Goal: Task Accomplishment & Management: Use online tool/utility

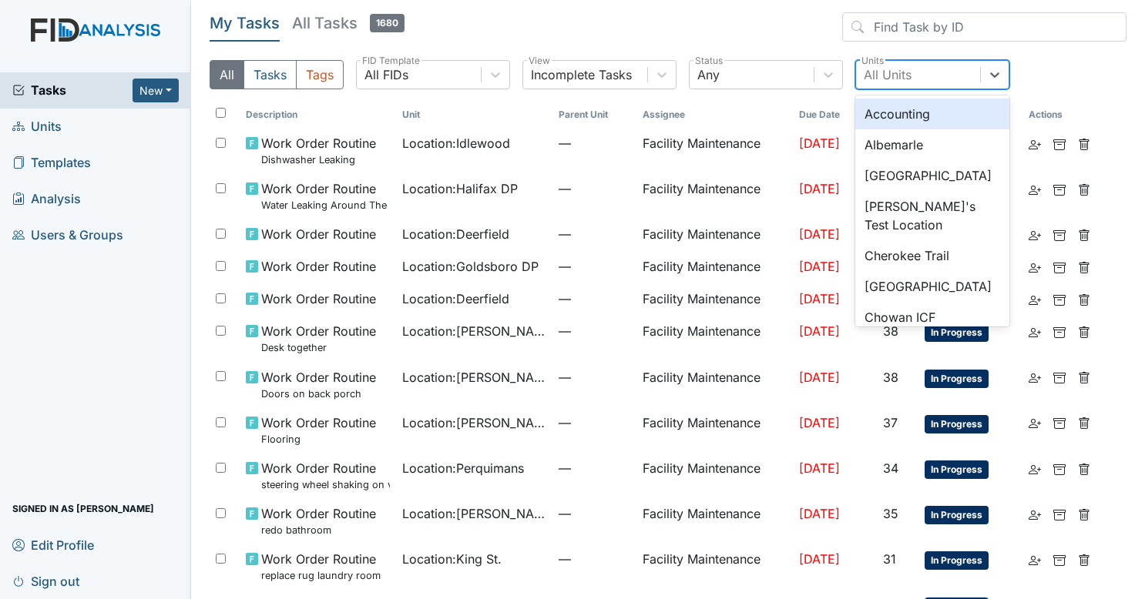
click at [908, 68] on div "All Units" at bounding box center [888, 74] width 48 height 18
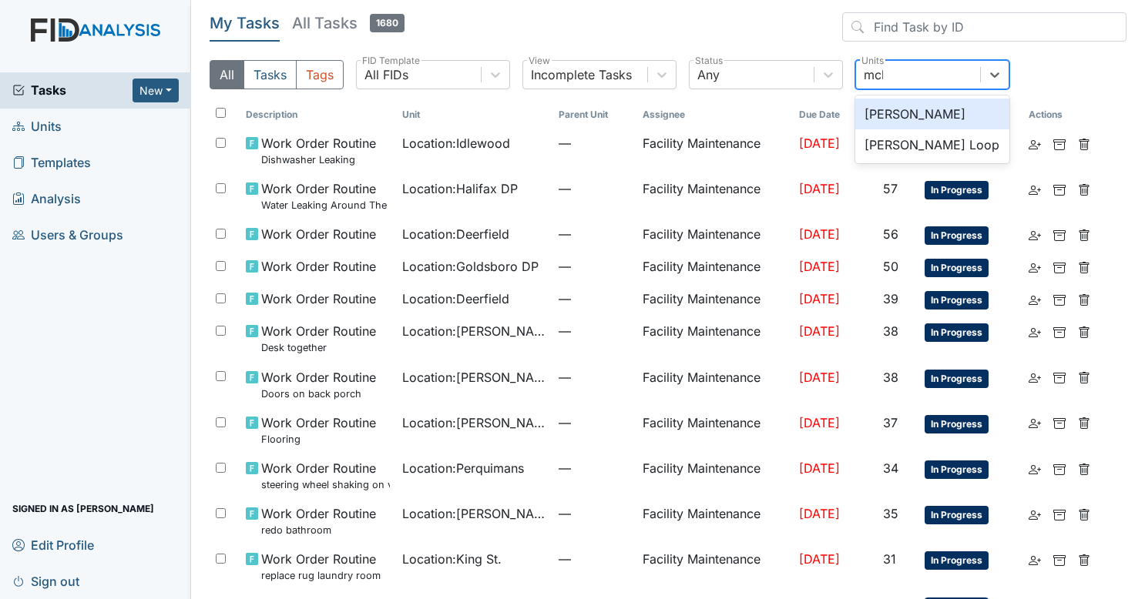
type input "mcke"
click at [902, 103] on div "[PERSON_NAME] Loop" at bounding box center [932, 114] width 154 height 31
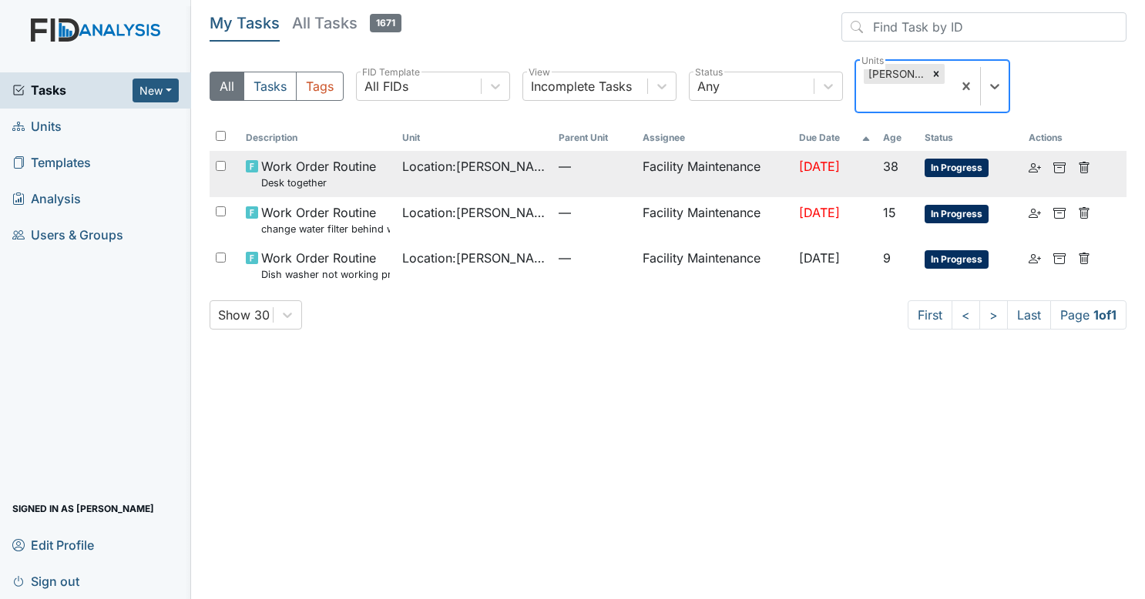
click at [492, 173] on span "Location : McKeel Loop" at bounding box center [474, 166] width 144 height 18
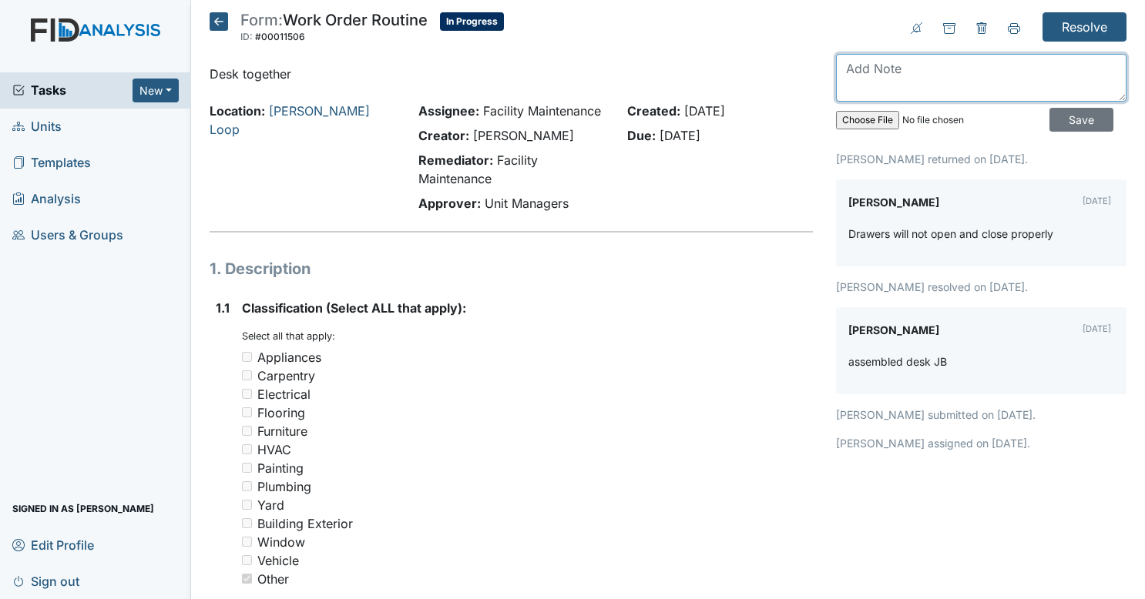
click at [938, 88] on textarea at bounding box center [981, 78] width 290 height 48
type textarea "fixed drawers"
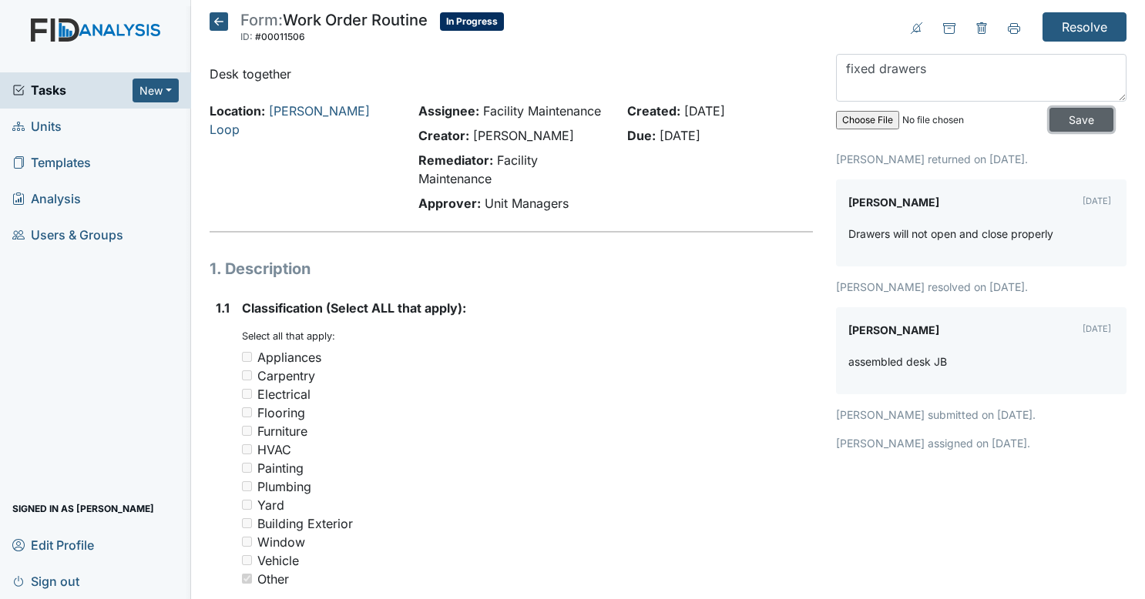
click at [1074, 123] on input "Save" at bounding box center [1081, 120] width 64 height 24
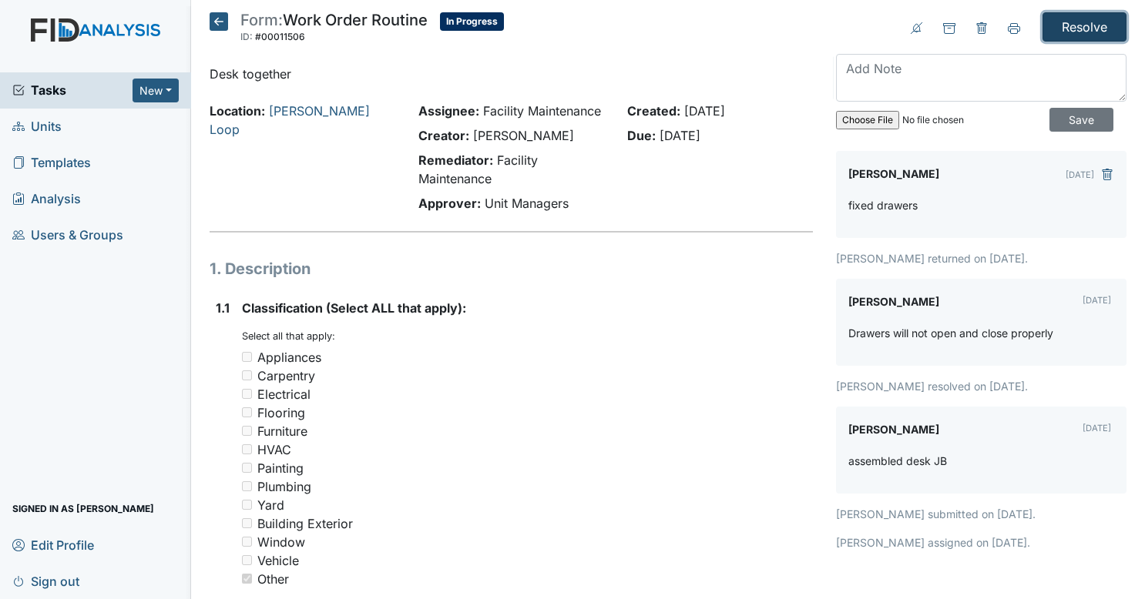
click at [1079, 37] on input "Resolve" at bounding box center [1084, 26] width 84 height 29
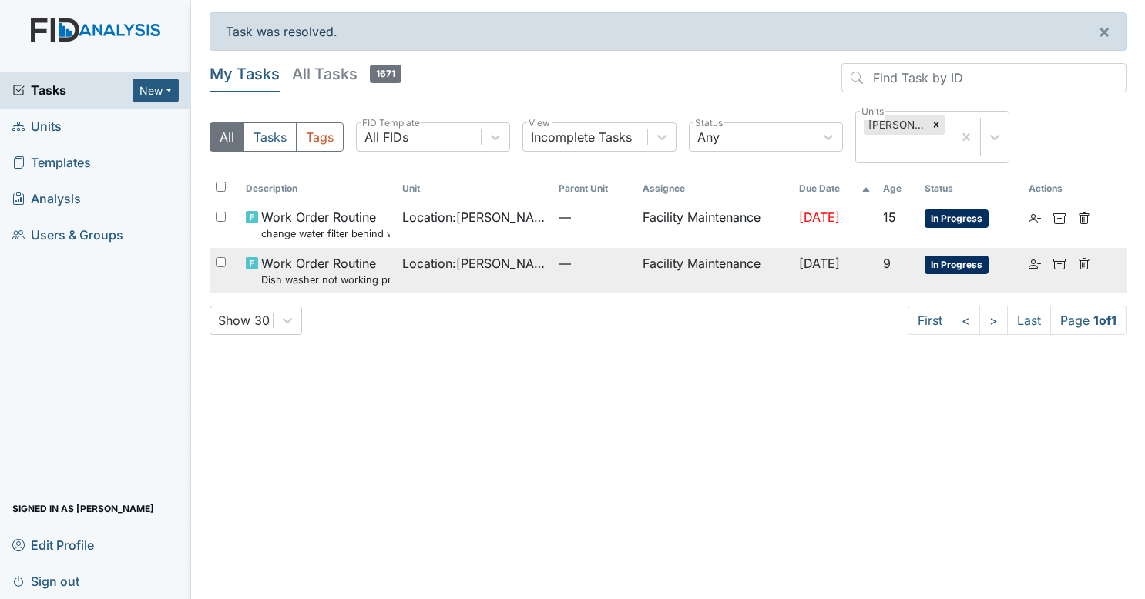
click at [682, 263] on td "Facility Maintenance" at bounding box center [714, 270] width 156 height 45
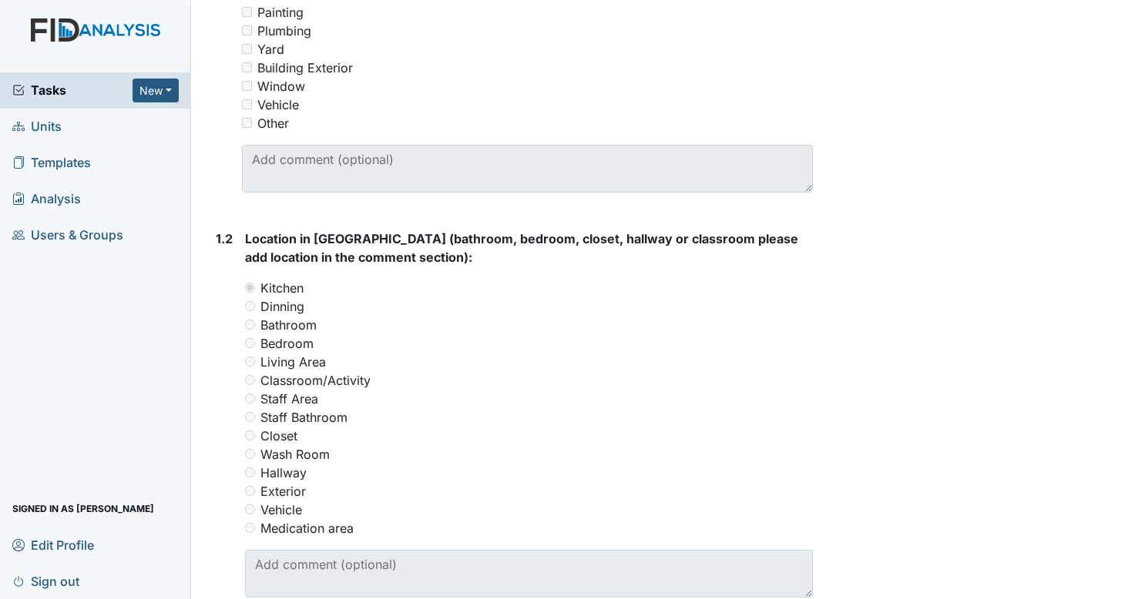
scroll to position [865, 0]
